Goal: Task Accomplishment & Management: Use online tool/utility

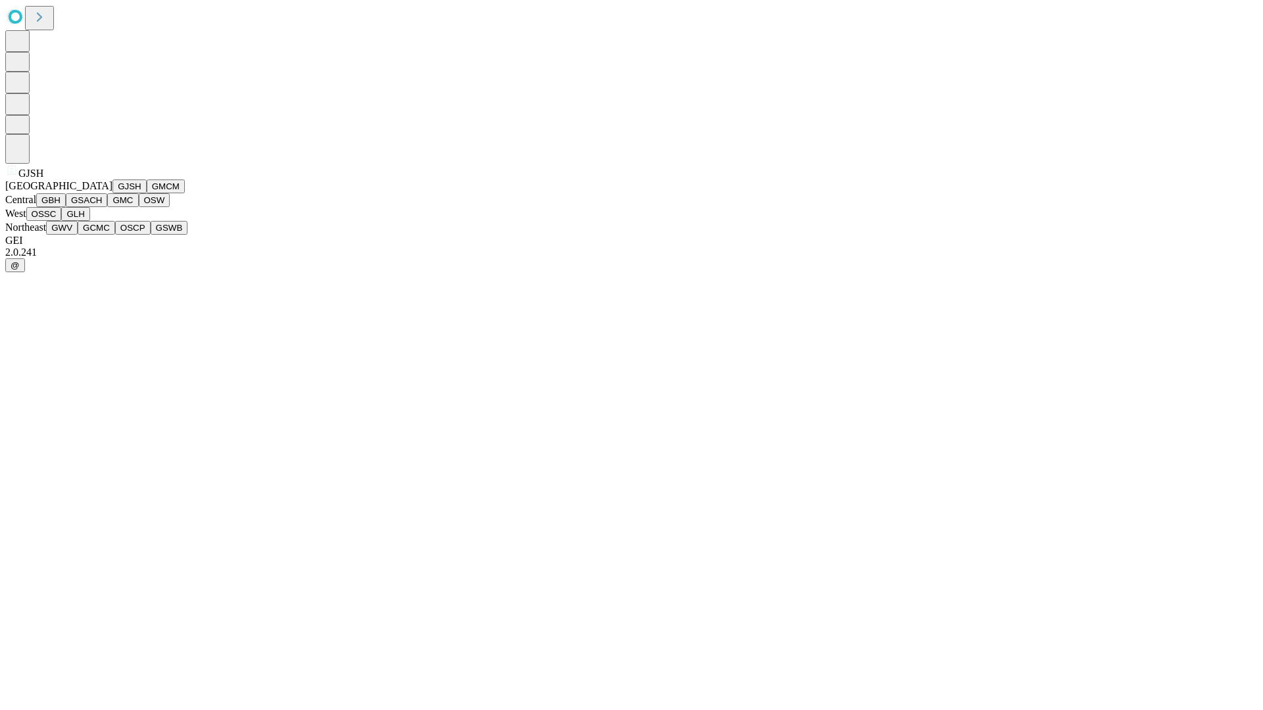
click at [112, 193] on button "GJSH" at bounding box center [129, 187] width 34 height 14
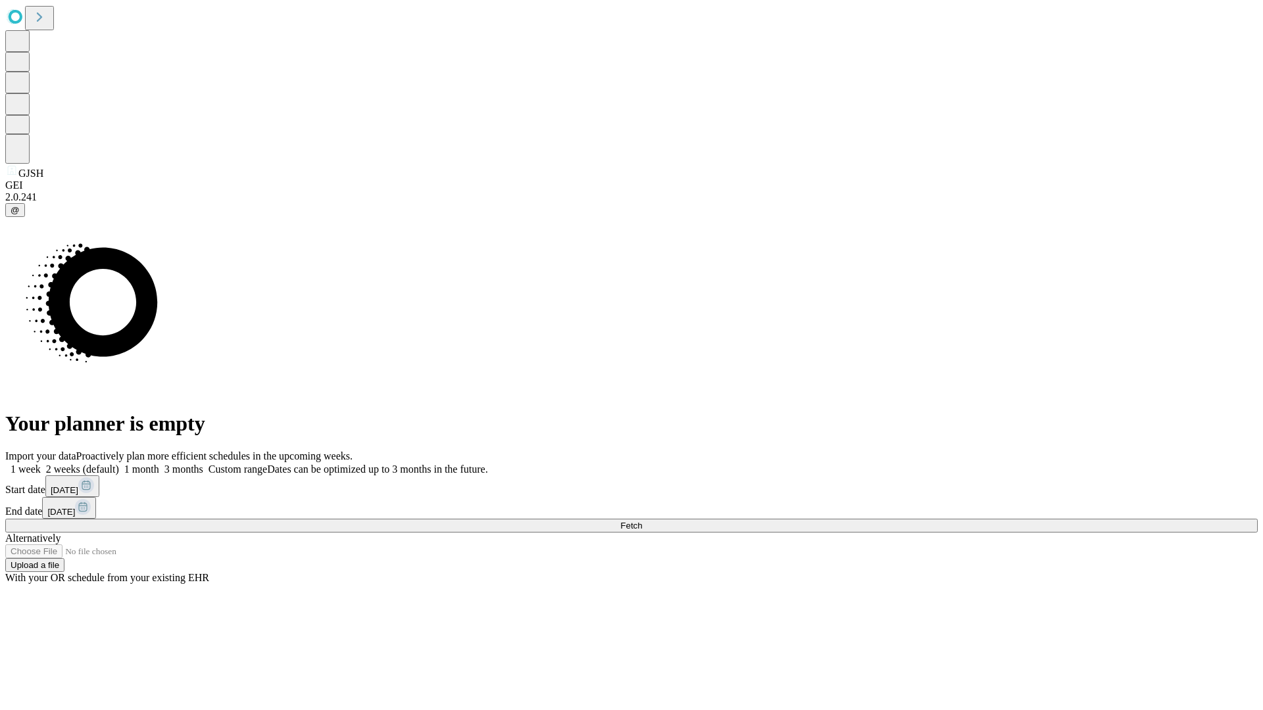
click at [119, 464] on label "2 weeks (default)" at bounding box center [80, 469] width 78 height 11
click at [642, 521] on span "Fetch" at bounding box center [631, 526] width 22 height 10
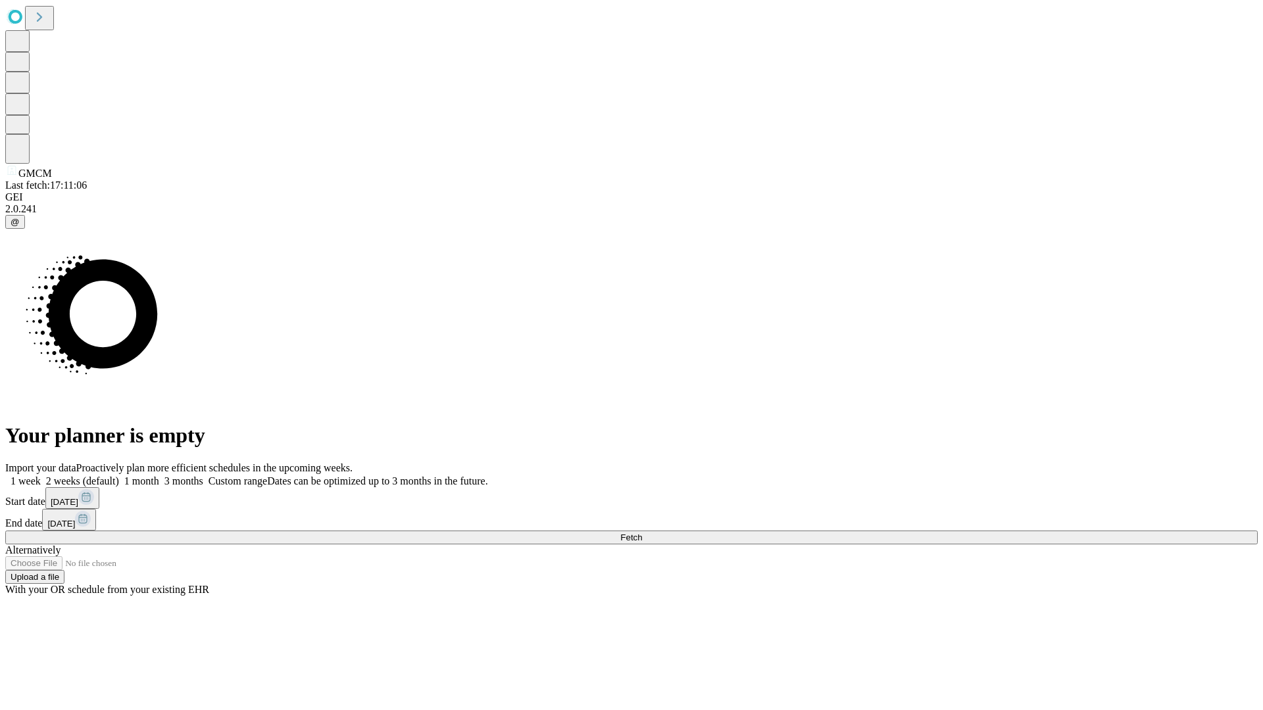
click at [119, 476] on label "2 weeks (default)" at bounding box center [80, 481] width 78 height 11
click at [642, 533] on span "Fetch" at bounding box center [631, 538] width 22 height 10
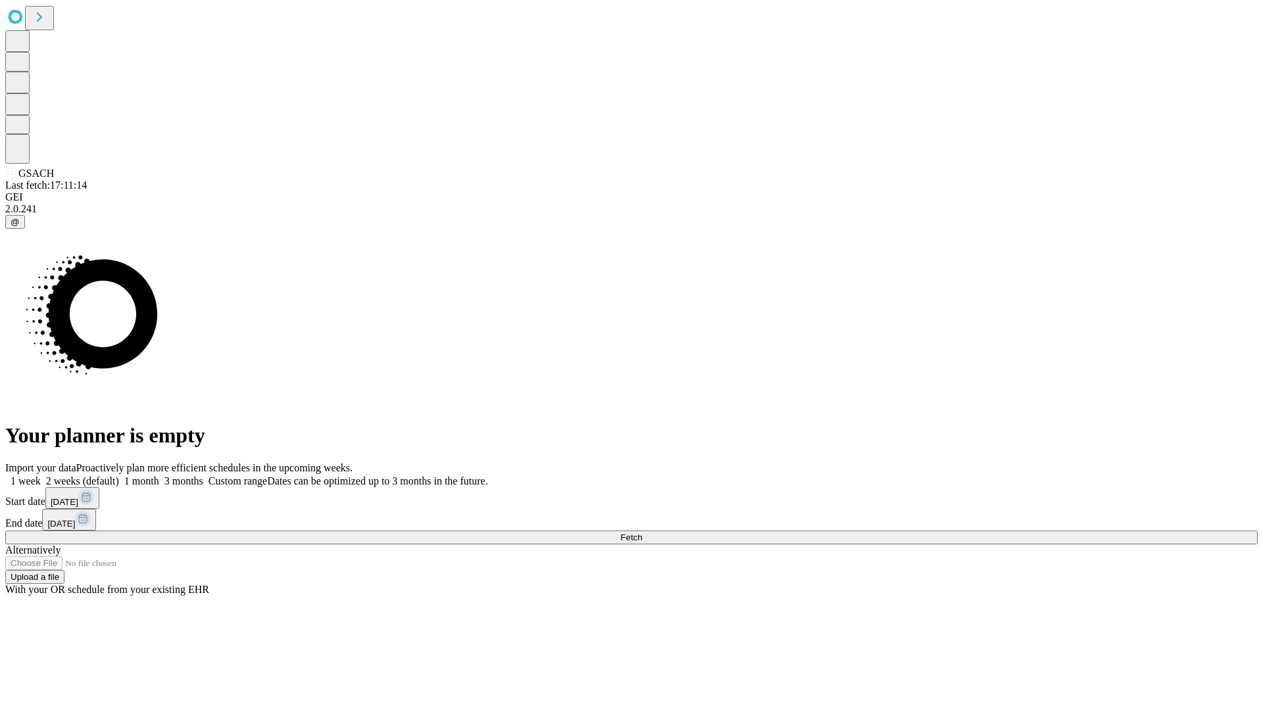
click at [119, 476] on label "2 weeks (default)" at bounding box center [80, 481] width 78 height 11
click at [642, 533] on span "Fetch" at bounding box center [631, 538] width 22 height 10
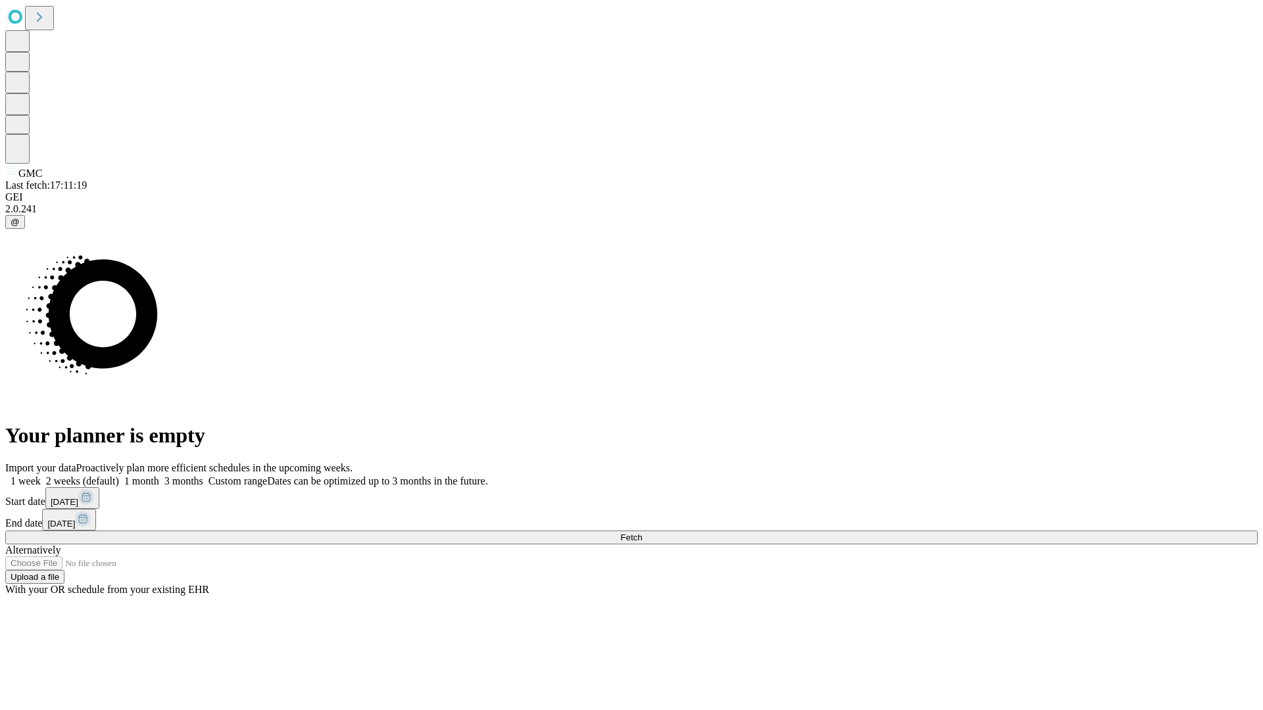
click at [642, 533] on span "Fetch" at bounding box center [631, 538] width 22 height 10
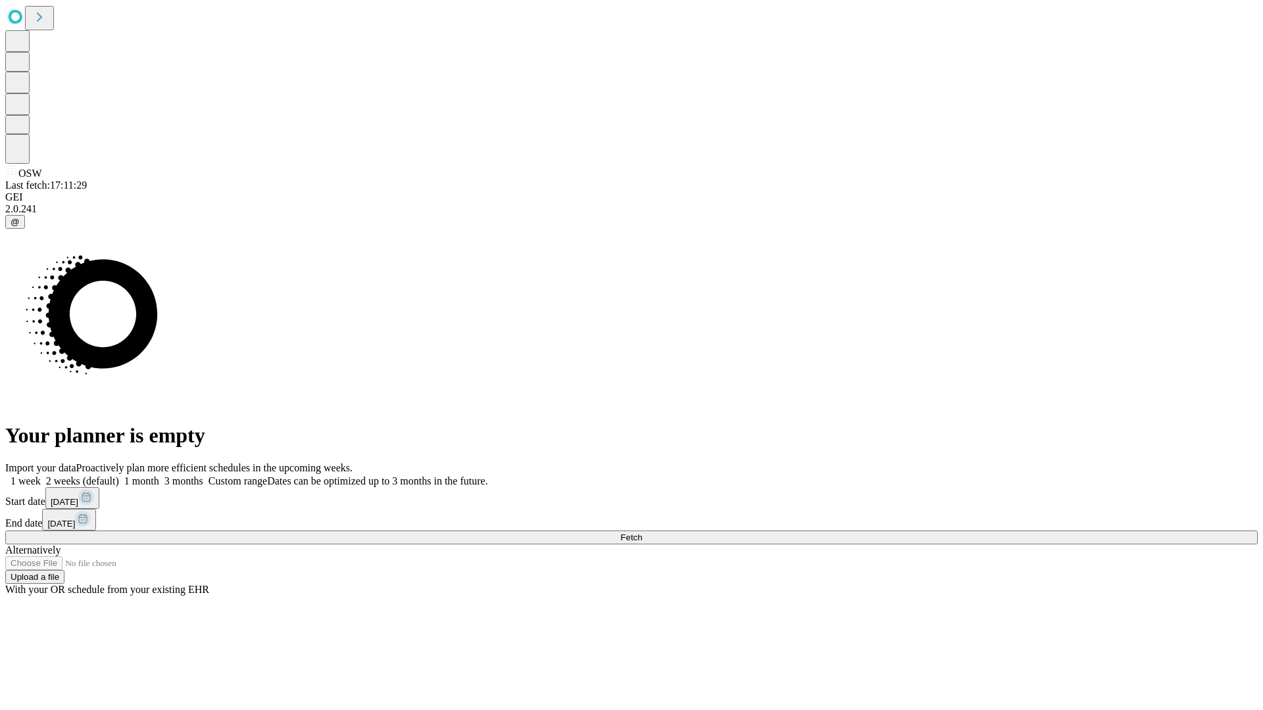
click at [119, 476] on label "2 weeks (default)" at bounding box center [80, 481] width 78 height 11
click at [642, 533] on span "Fetch" at bounding box center [631, 538] width 22 height 10
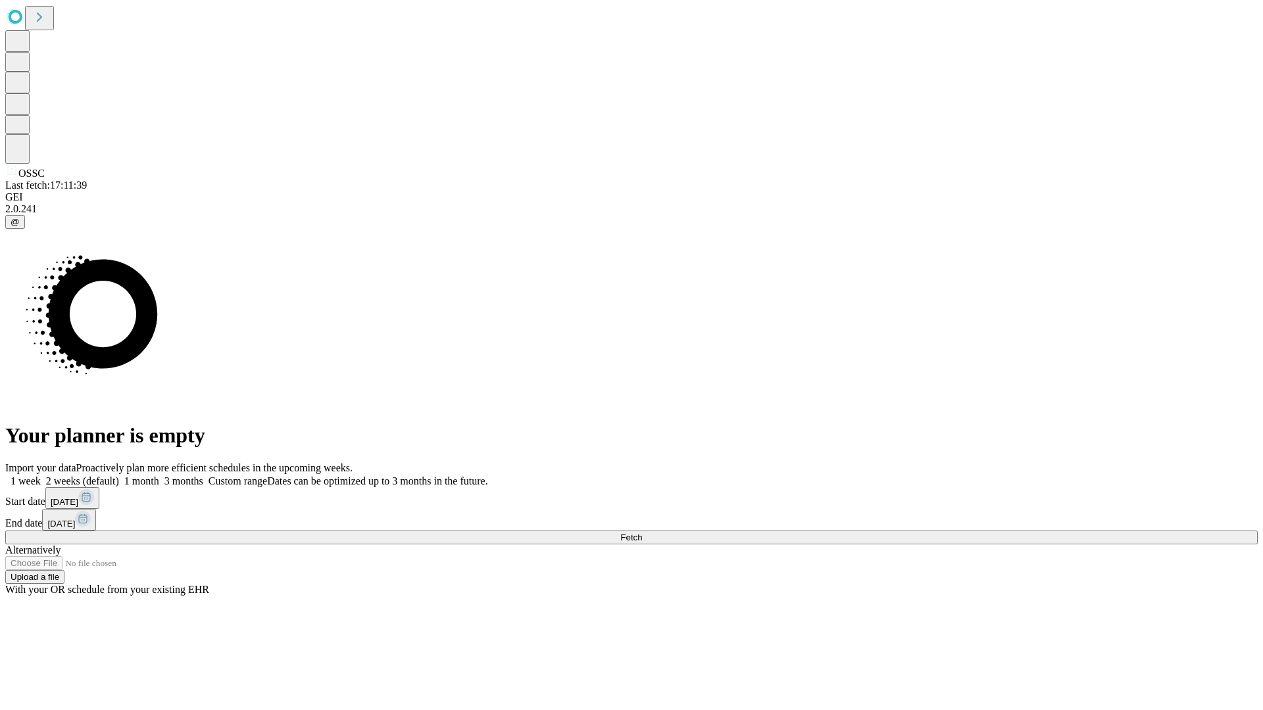
click at [119, 476] on label "2 weeks (default)" at bounding box center [80, 481] width 78 height 11
click at [642, 533] on span "Fetch" at bounding box center [631, 538] width 22 height 10
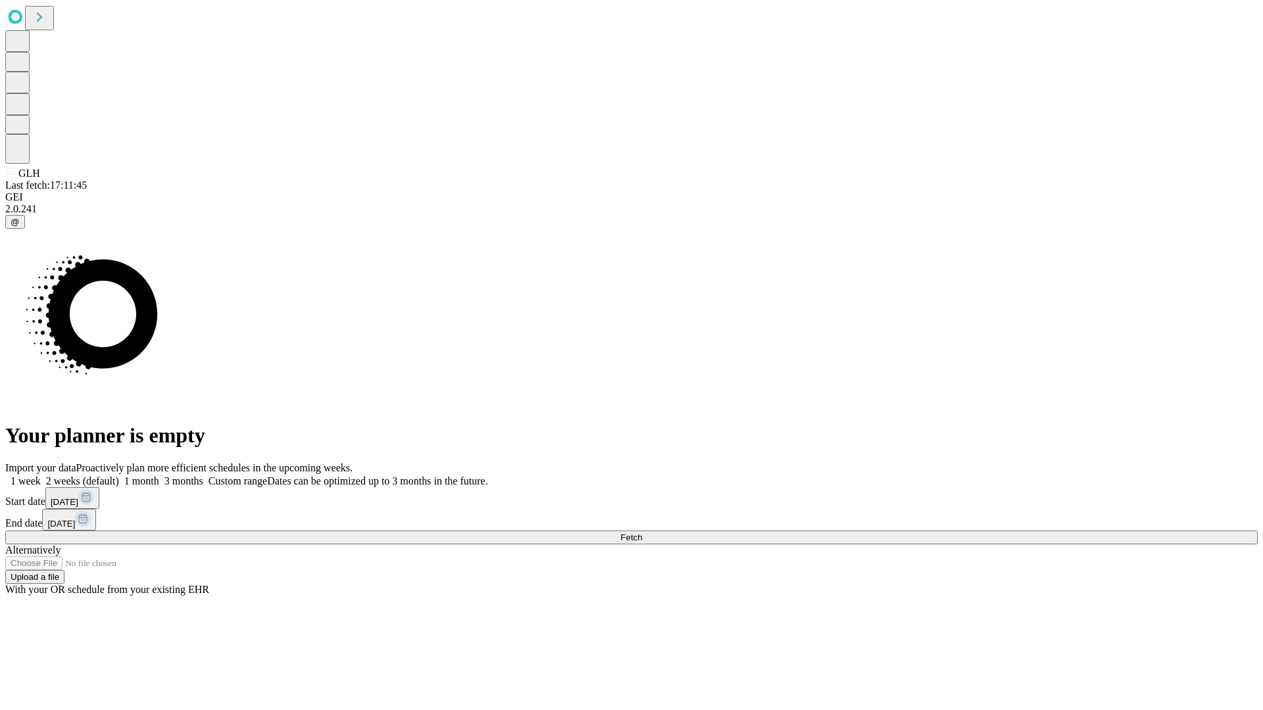
click at [119, 476] on label "2 weeks (default)" at bounding box center [80, 481] width 78 height 11
click at [642, 533] on span "Fetch" at bounding box center [631, 538] width 22 height 10
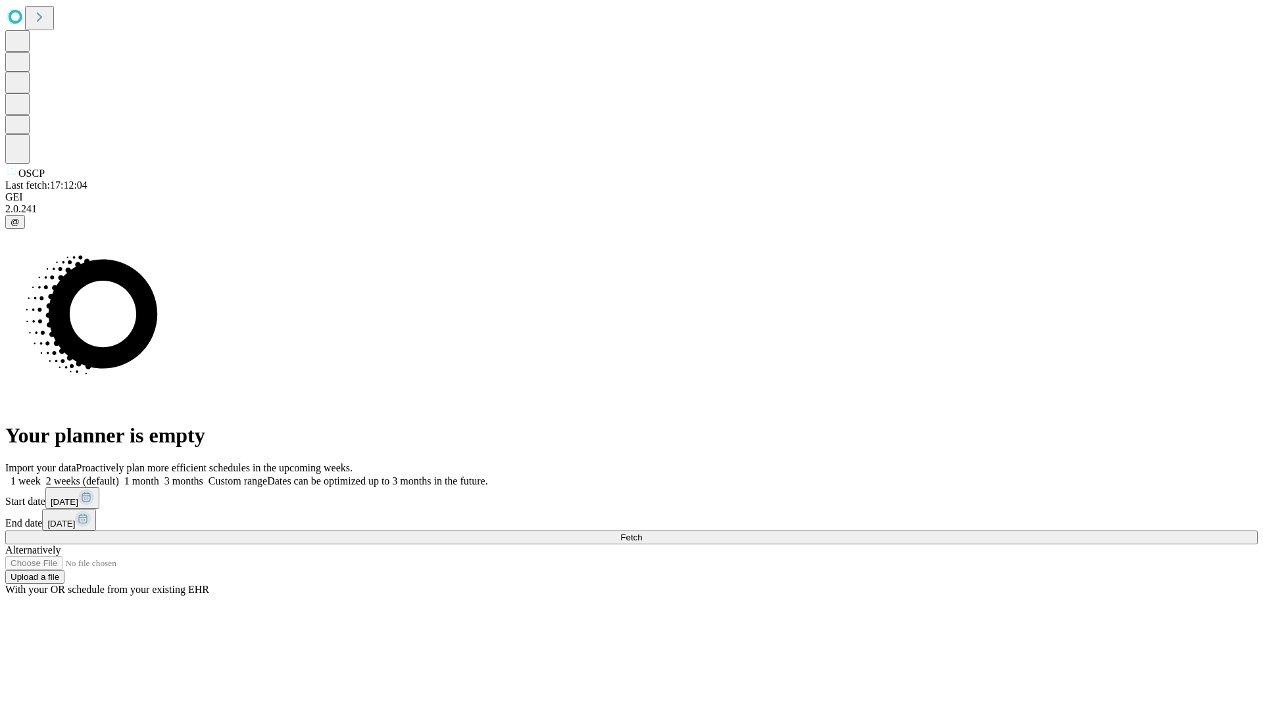
click at [642, 533] on span "Fetch" at bounding box center [631, 538] width 22 height 10
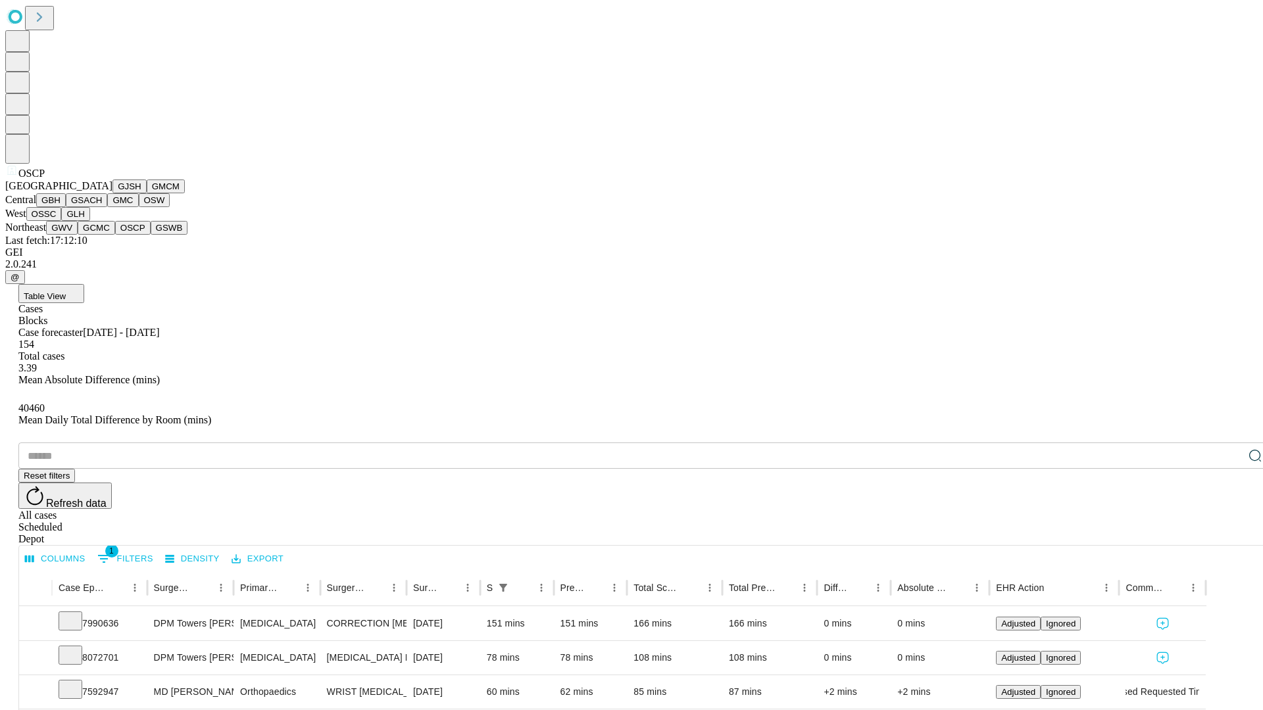
click at [151, 235] on button "GSWB" at bounding box center [169, 228] width 37 height 14
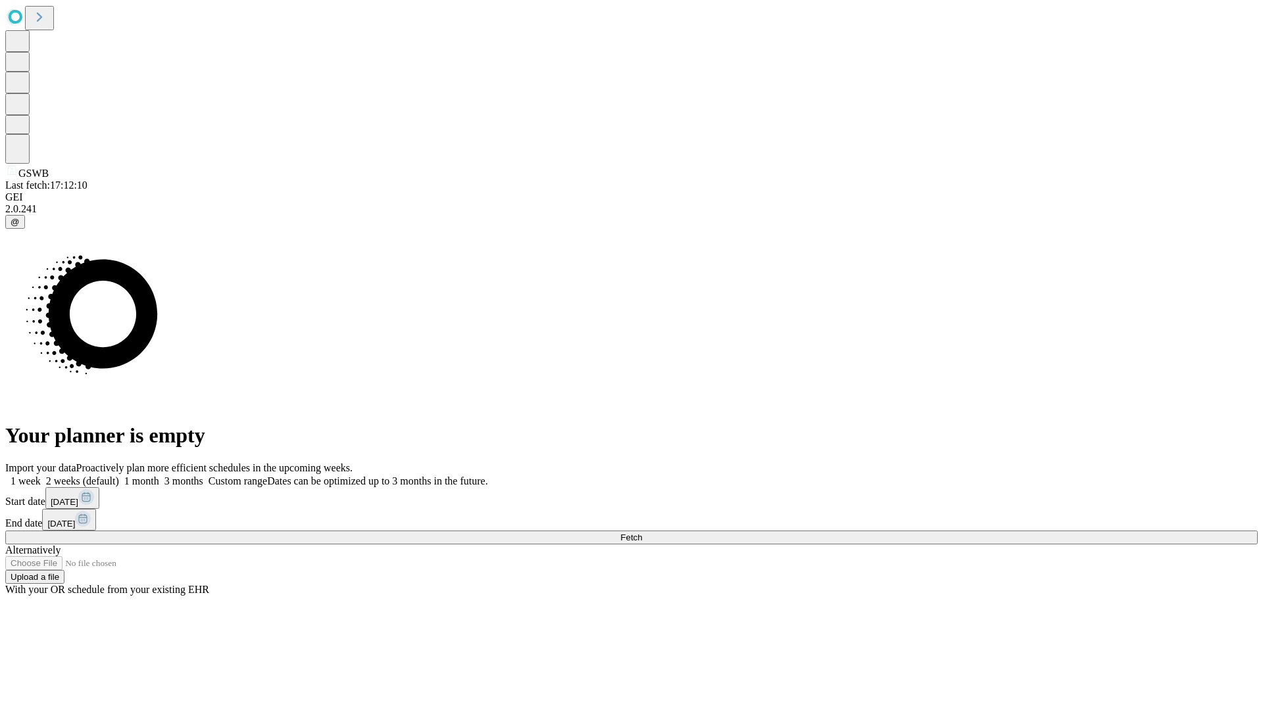
click at [119, 476] on label "2 weeks (default)" at bounding box center [80, 481] width 78 height 11
click at [642, 533] on span "Fetch" at bounding box center [631, 538] width 22 height 10
